Goal: Task Accomplishment & Management: Manage account settings

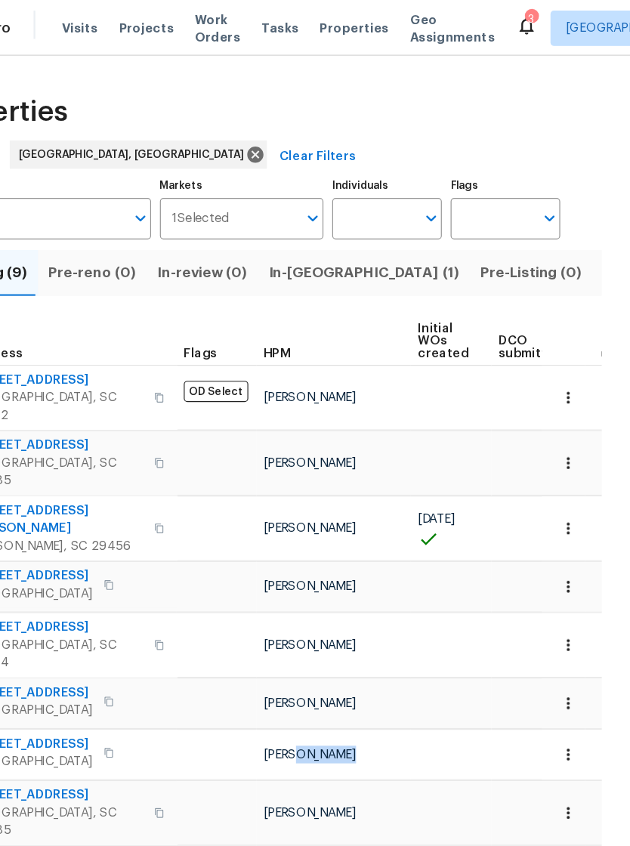
scroll to position [0, 32]
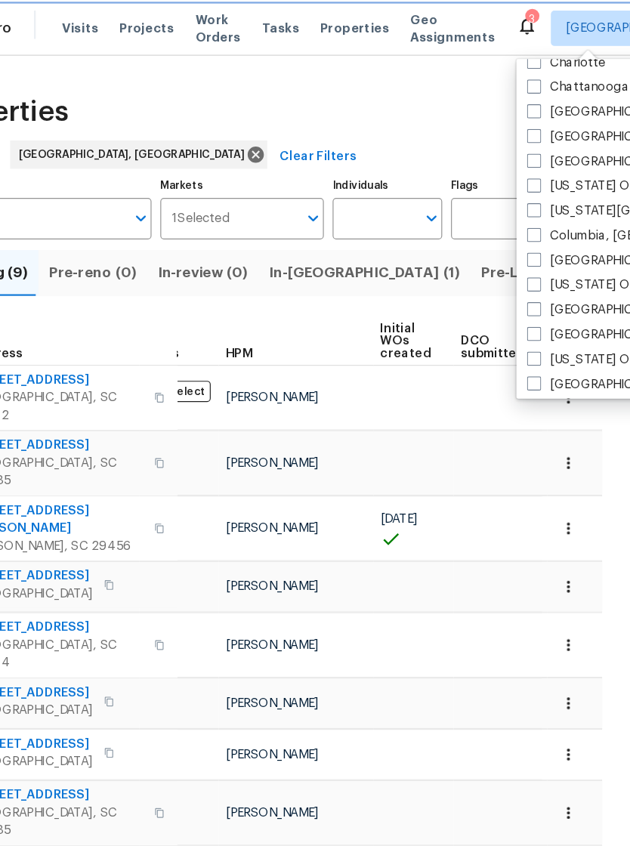
scroll to position [294, 0]
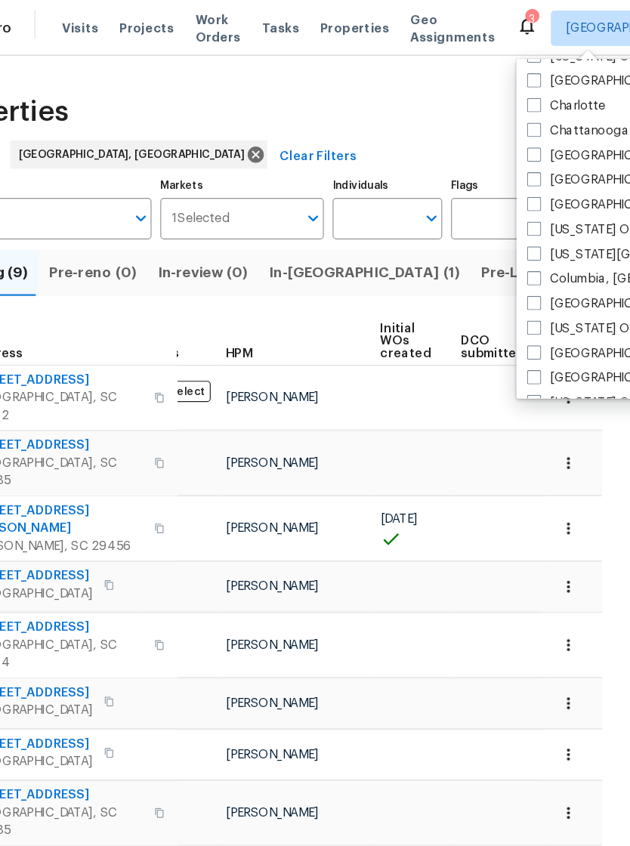
click at [510, 239] on span at bounding box center [516, 238] width 12 height 12
click at [510, 239] on input "Columbia, [GEOGRAPHIC_DATA]" at bounding box center [515, 236] width 10 height 10
checkbox input "true"
click at [412, 94] on div "Properties" at bounding box center [282, 96] width 581 height 48
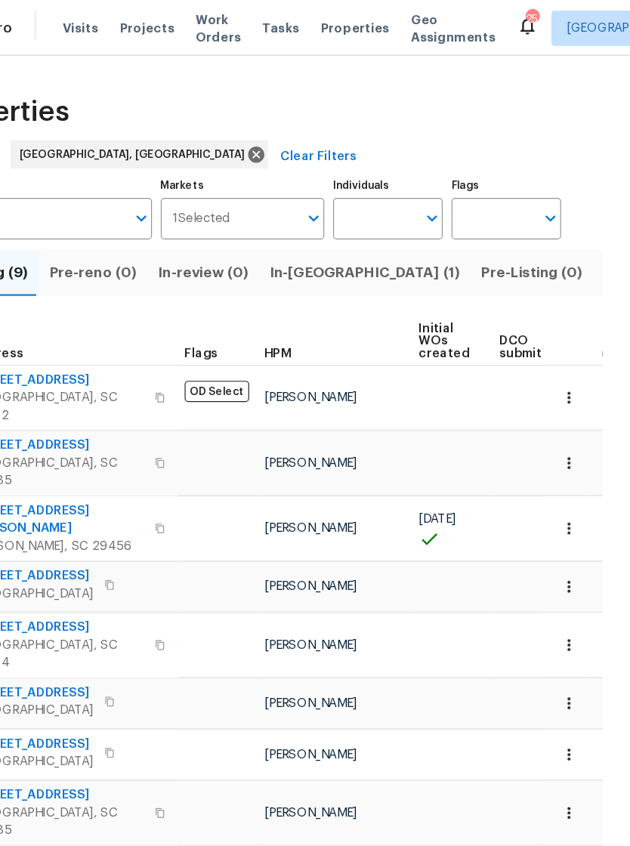
click at [144, 26] on span "Visits" at bounding box center [159, 24] width 31 height 15
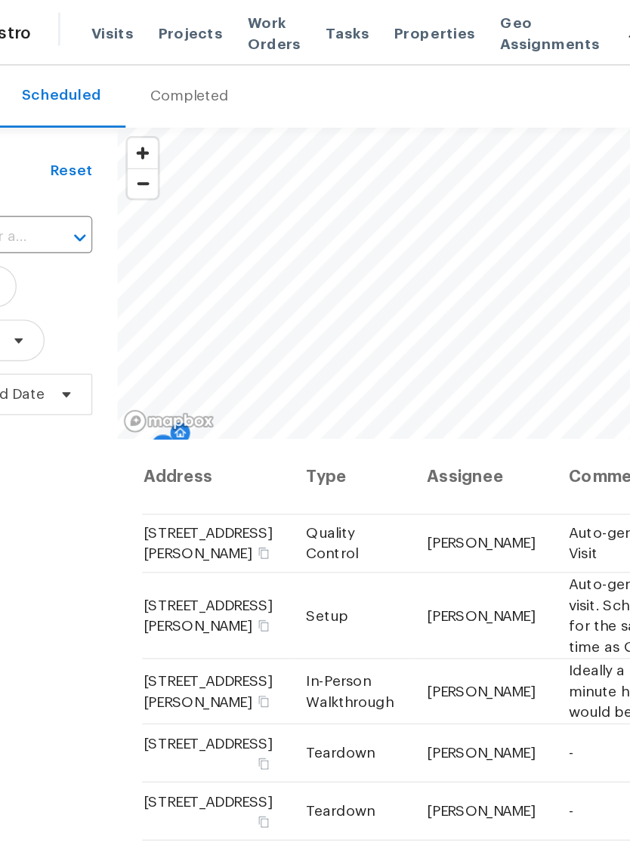
click at [365, 27] on span "Properties" at bounding box center [394, 24] width 59 height 15
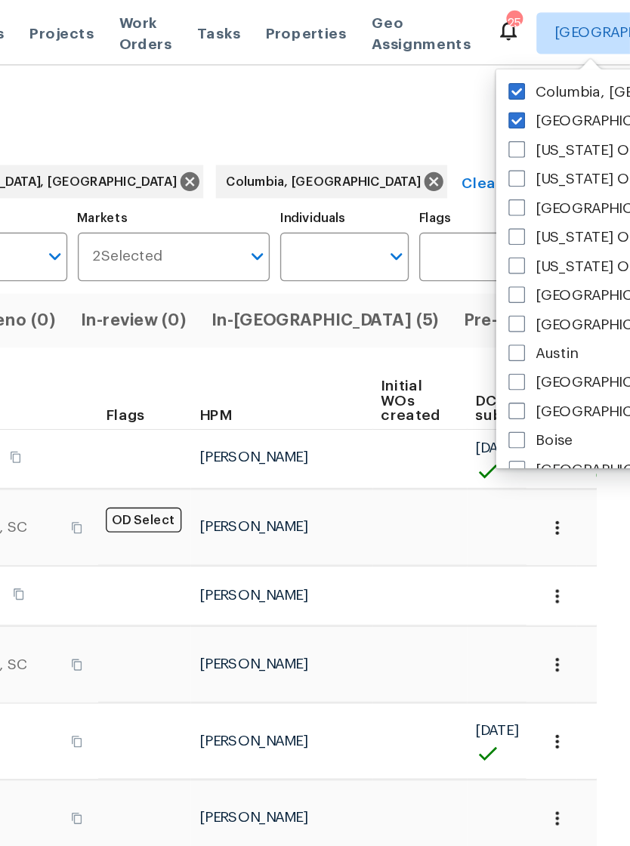
click at [541, 65] on span at bounding box center [547, 66] width 12 height 12
click at [541, 65] on input "Columbia, [GEOGRAPHIC_DATA]" at bounding box center [546, 65] width 10 height 10
checkbox input "false"
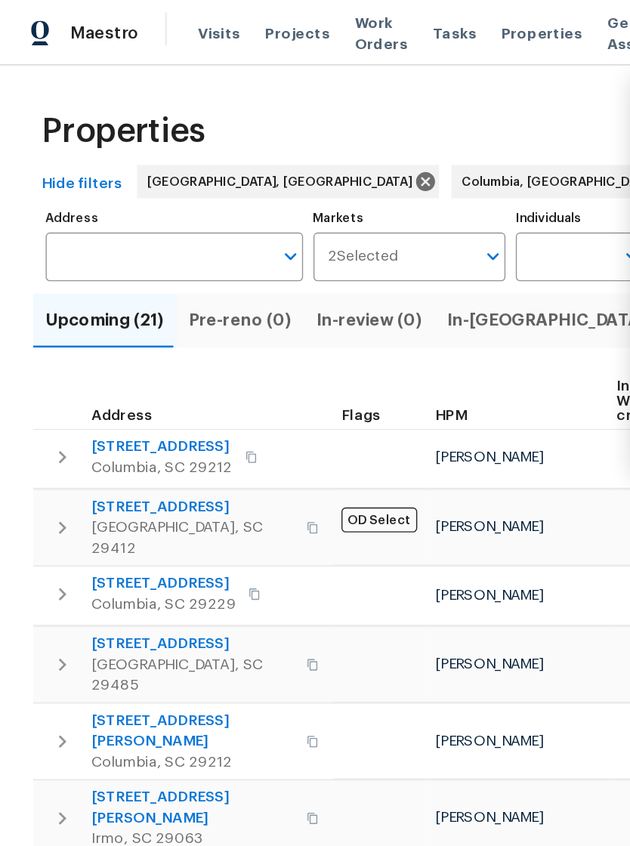
click at [158, 20] on span "Visits" at bounding box center [159, 24] width 31 height 15
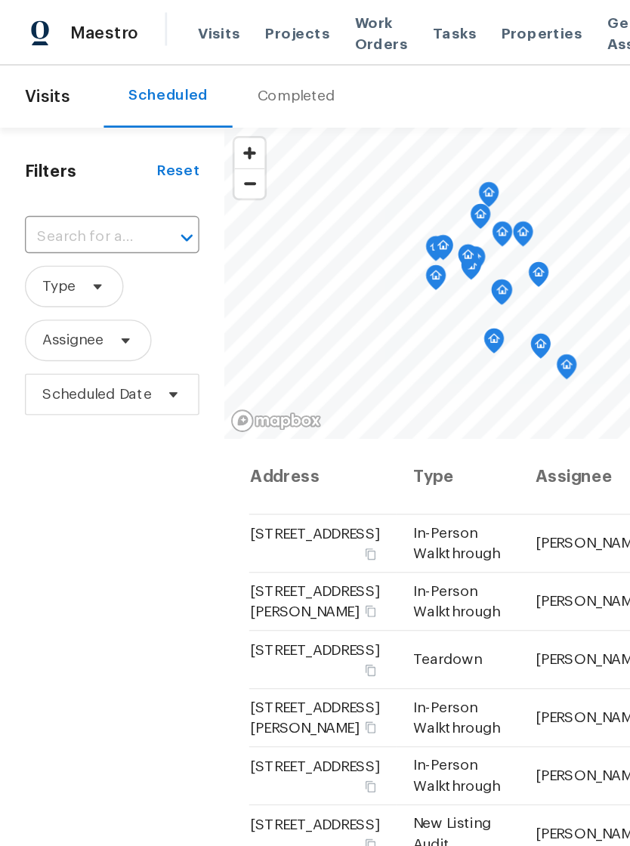
click at [368, 29] on span "Properties" at bounding box center [394, 24] width 59 height 15
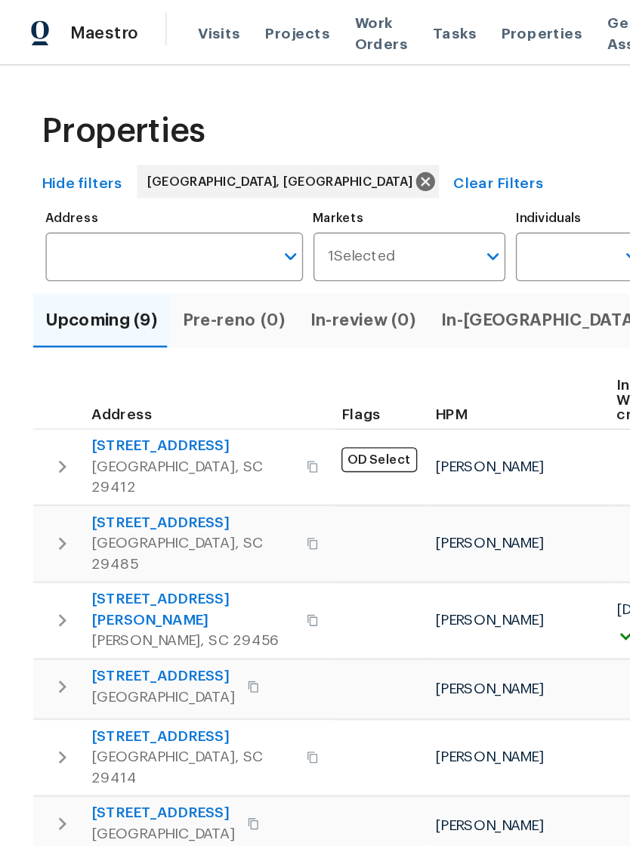
click at [350, 234] on span "In-[GEOGRAPHIC_DATA] (1)" at bounding box center [402, 233] width 163 height 21
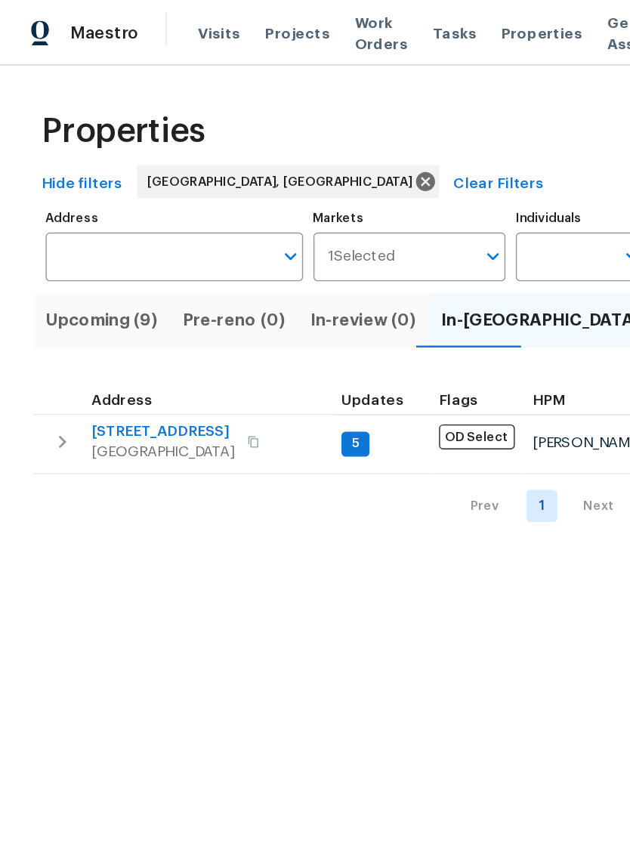
click at [154, 29] on span "Visits" at bounding box center [159, 24] width 31 height 15
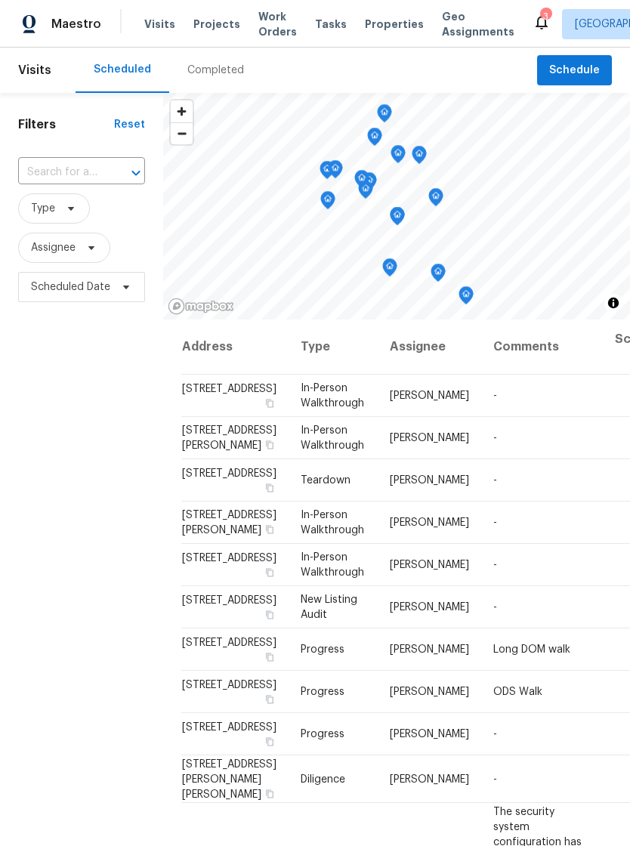
click at [309, 413] on td "In-Person Walkthrough" at bounding box center [332, 395] width 89 height 42
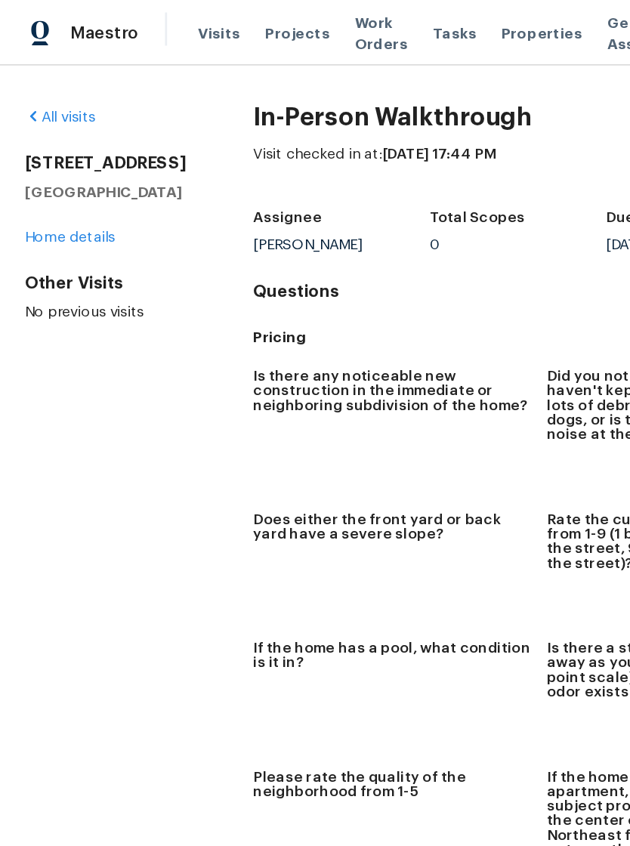
click at [159, 29] on span "Visits" at bounding box center [159, 24] width 31 height 15
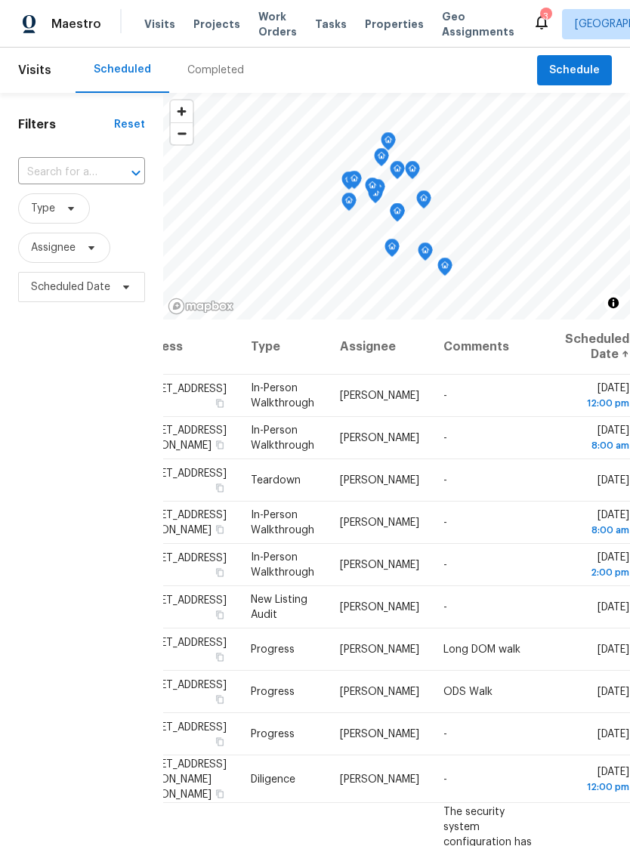
scroll to position [0, 133]
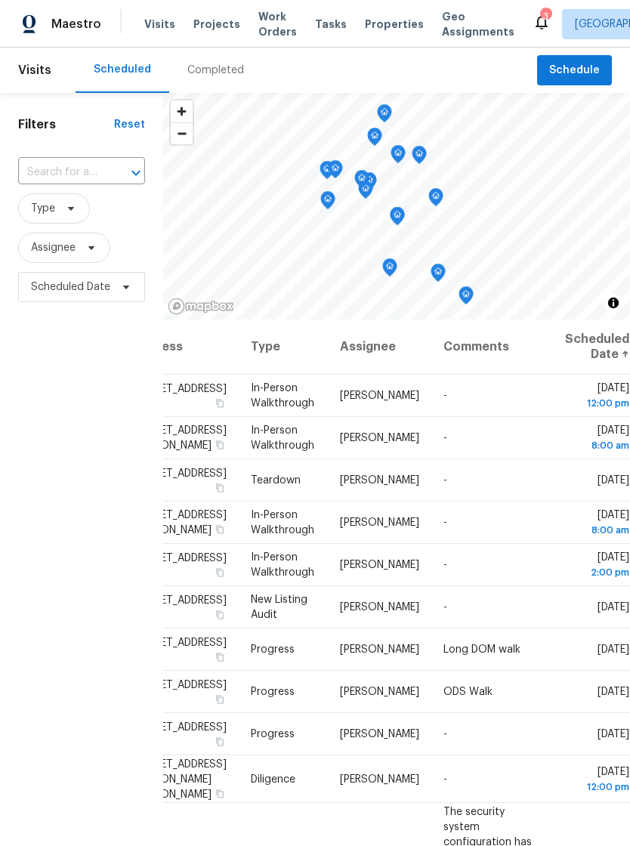
click at [585, 417] on td "Sat, Oct 04 12:00 pm" at bounding box center [591, 395] width 77 height 42
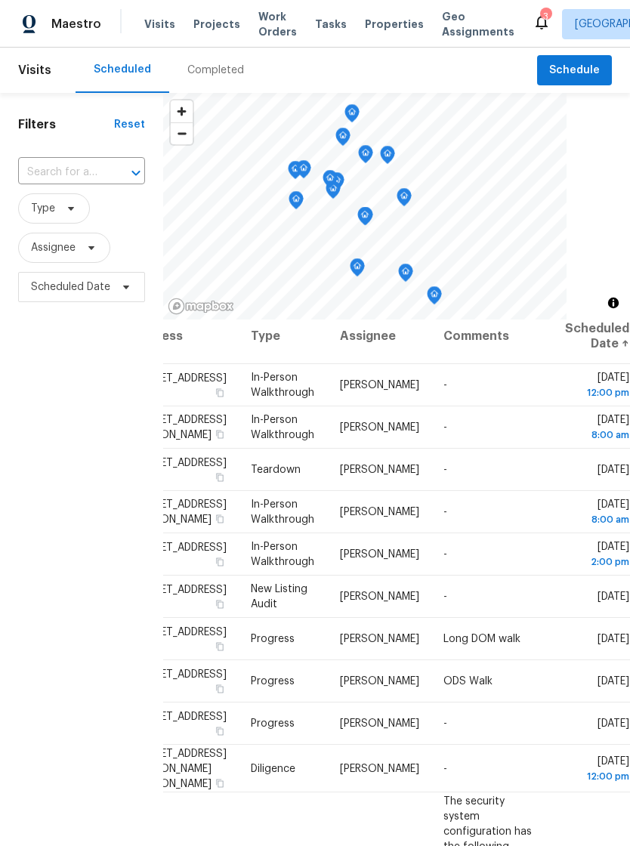
scroll to position [11, 133]
click at [0, 0] on icon at bounding box center [0, 0] width 0 height 0
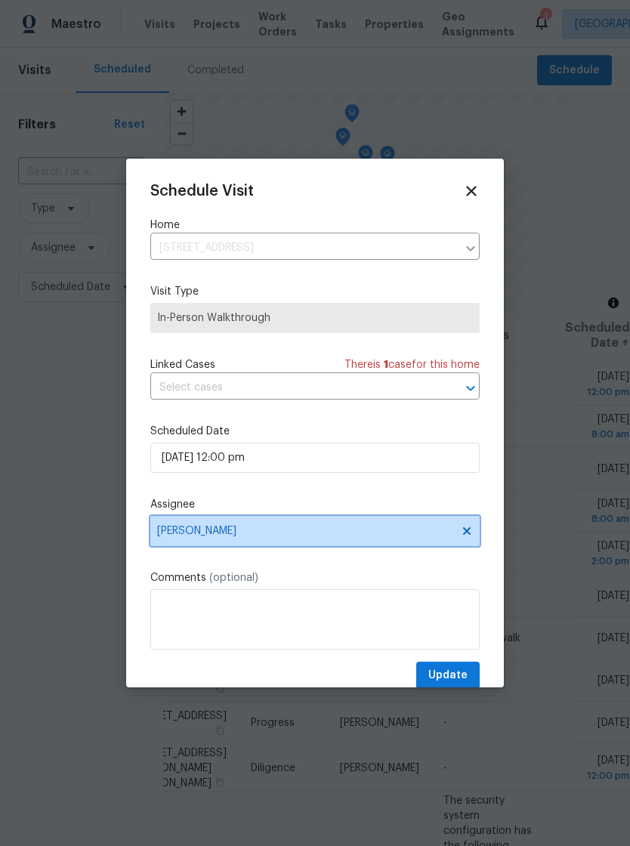
click at [263, 537] on span "[PERSON_NAME]" at bounding box center [305, 531] width 296 height 12
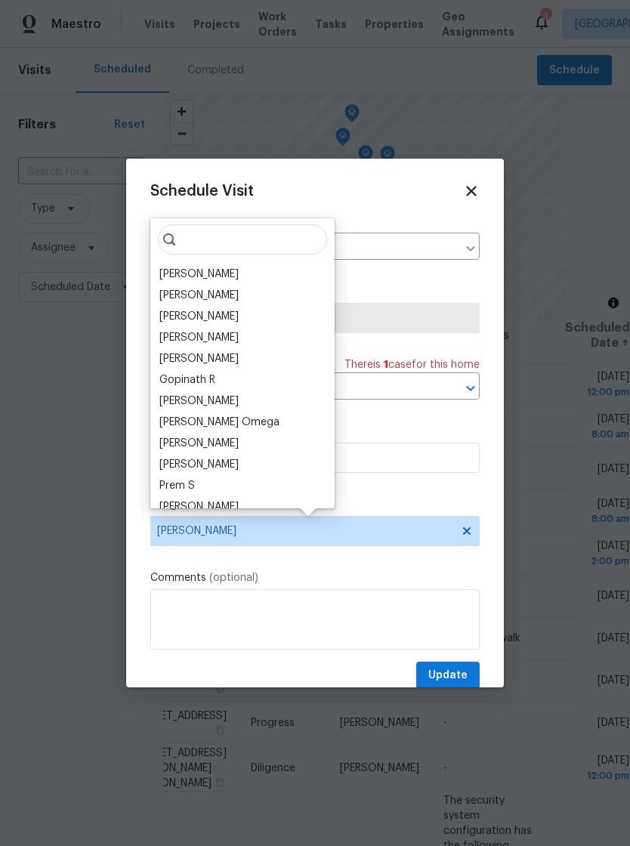
click at [242, 291] on div "[PERSON_NAME]" at bounding box center [242, 295] width 175 height 21
click at [257, 234] on input "search" at bounding box center [242, 239] width 169 height 30
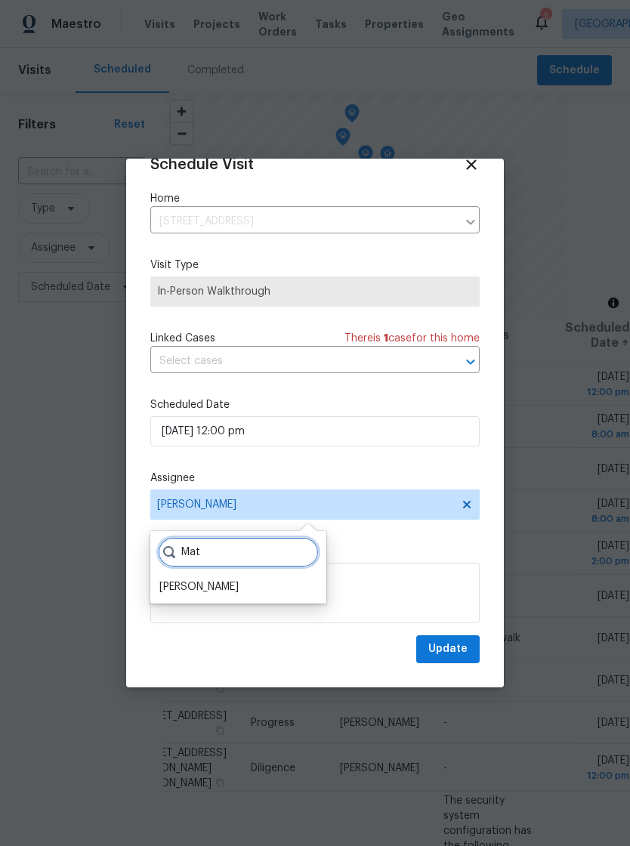
scroll to position [29, 0]
type input "Mat"
click at [214, 581] on div "[PERSON_NAME]" at bounding box center [198, 587] width 79 height 15
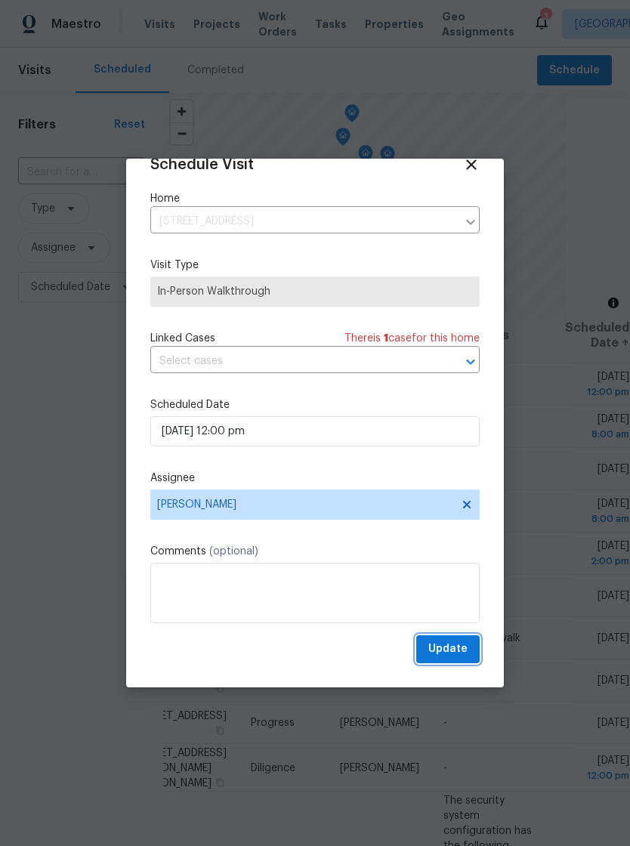
click at [458, 649] on span "Update" at bounding box center [447, 648] width 39 height 19
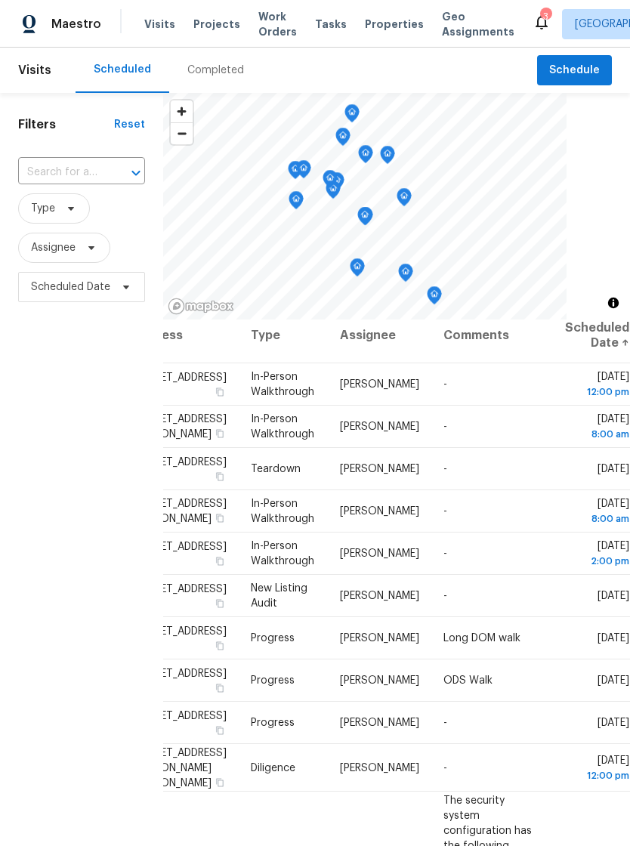
scroll to position [25, 124]
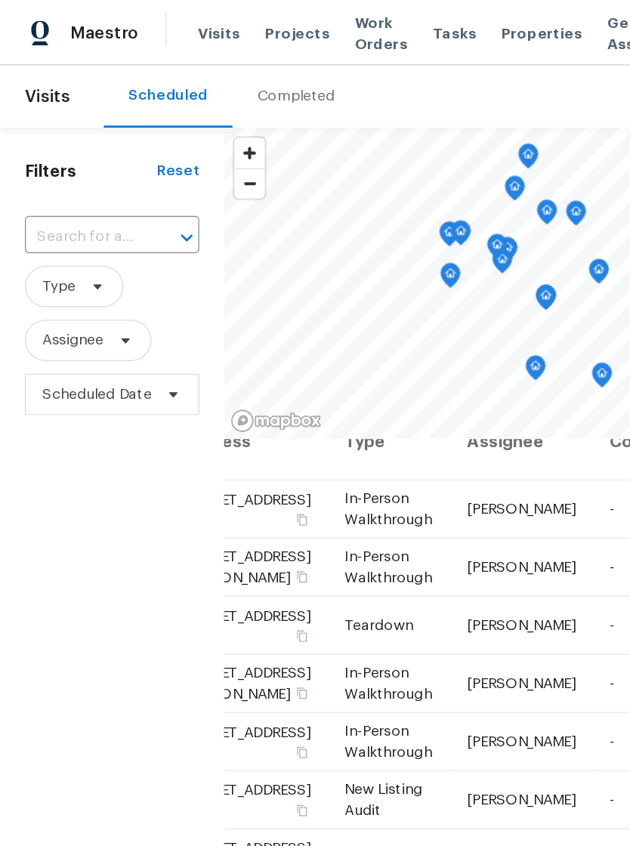
click at [368, 29] on span "Properties" at bounding box center [394, 24] width 59 height 15
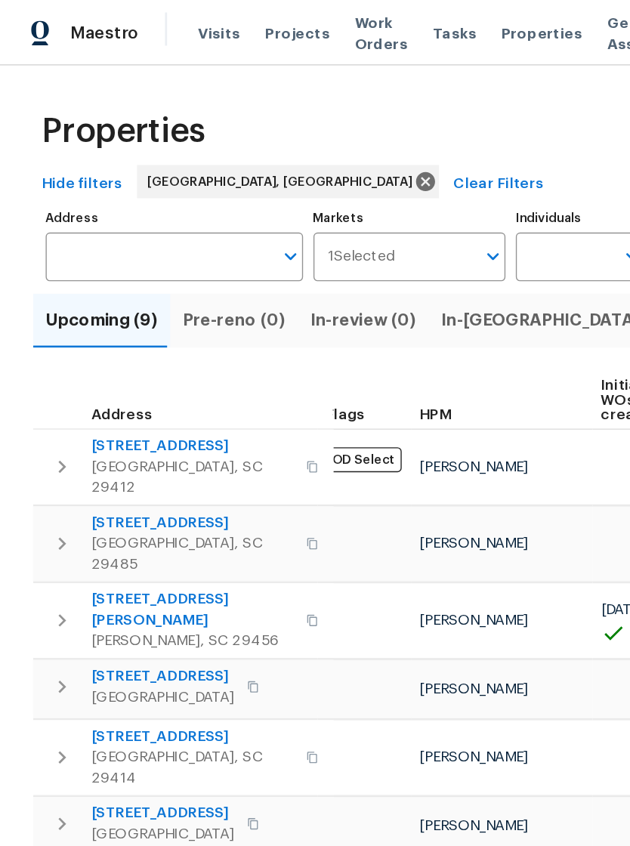
scroll to position [0, 17]
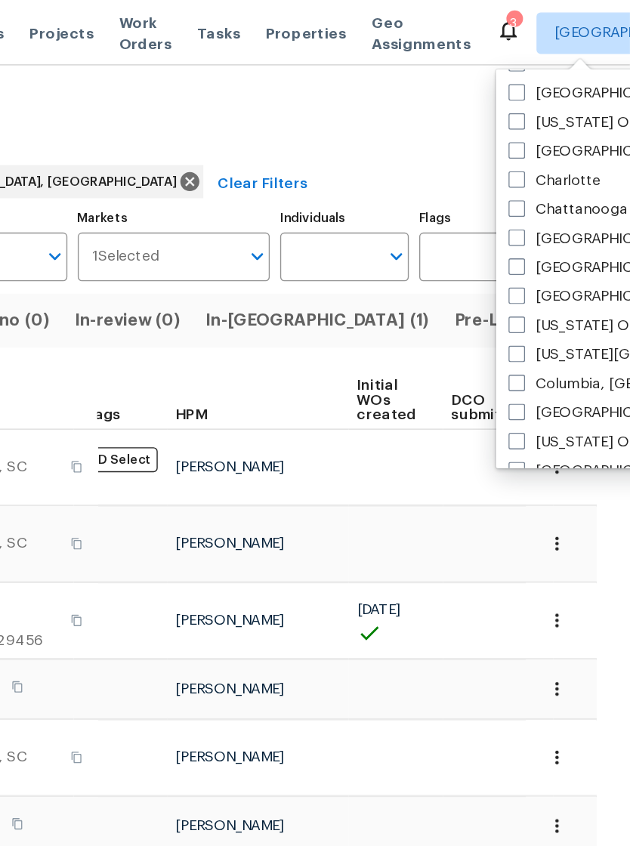
scroll to position [254, 0]
click at [541, 273] on label "Columbia, [GEOGRAPHIC_DATA]" at bounding box center [629, 278] width 177 height 15
click at [541, 273] on input "Columbia, [GEOGRAPHIC_DATA]" at bounding box center [546, 276] width 10 height 10
checkbox input "true"
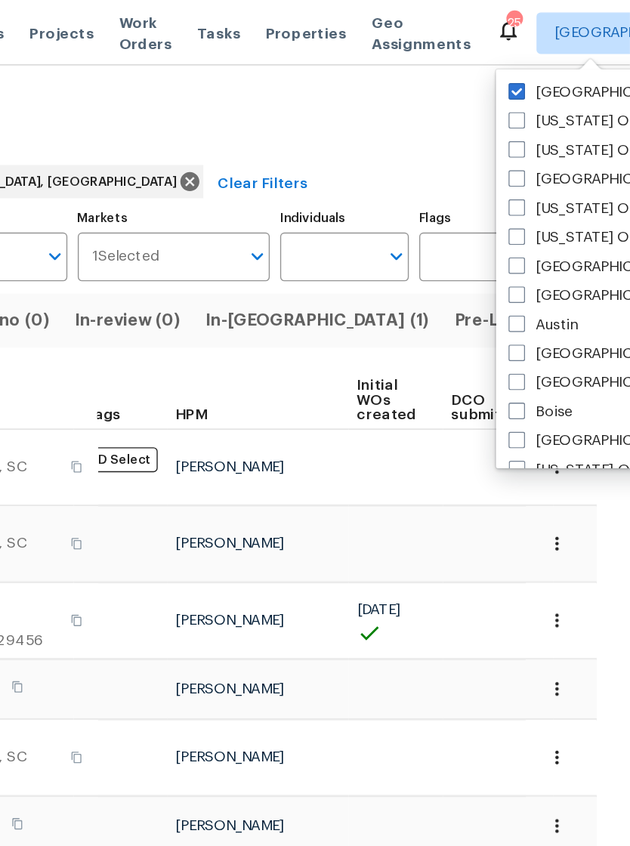
click at [541, 69] on span at bounding box center [547, 66] width 12 height 12
click at [541, 69] on input "[GEOGRAPHIC_DATA], [GEOGRAPHIC_DATA]" at bounding box center [546, 65] width 10 height 10
checkbox input "false"
click at [365, 27] on span "Properties" at bounding box center [394, 24] width 59 height 15
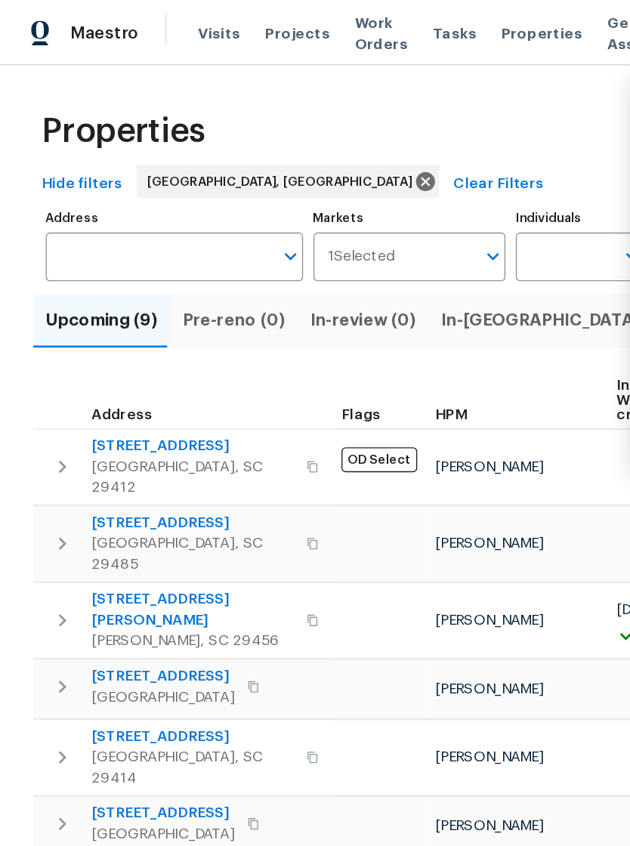
click at [156, 22] on span "Visits" at bounding box center [159, 24] width 31 height 15
